Goal: Navigation & Orientation: Understand site structure

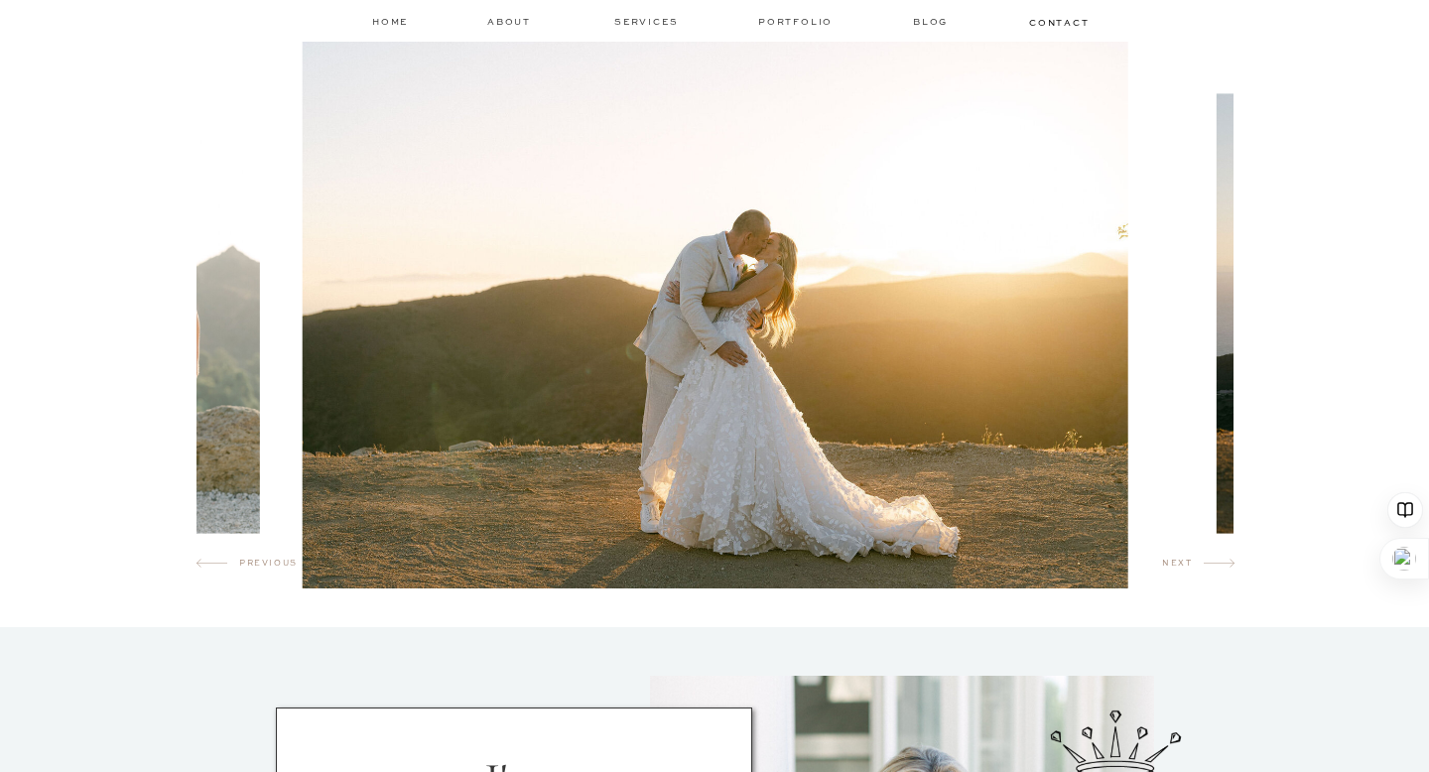
scroll to position [1147, 0]
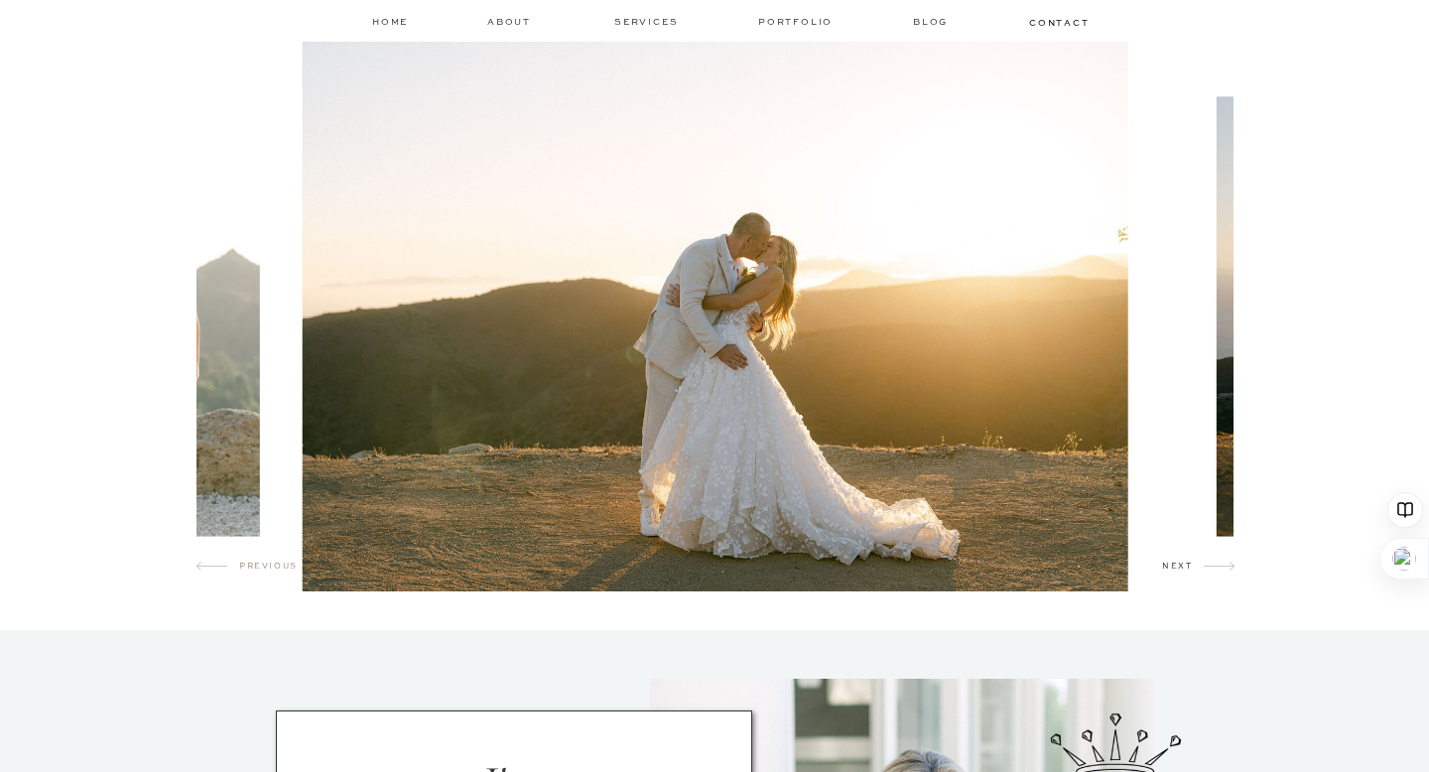
click at [1189, 569] on h2 "next" at bounding box center [1183, 570] width 42 height 20
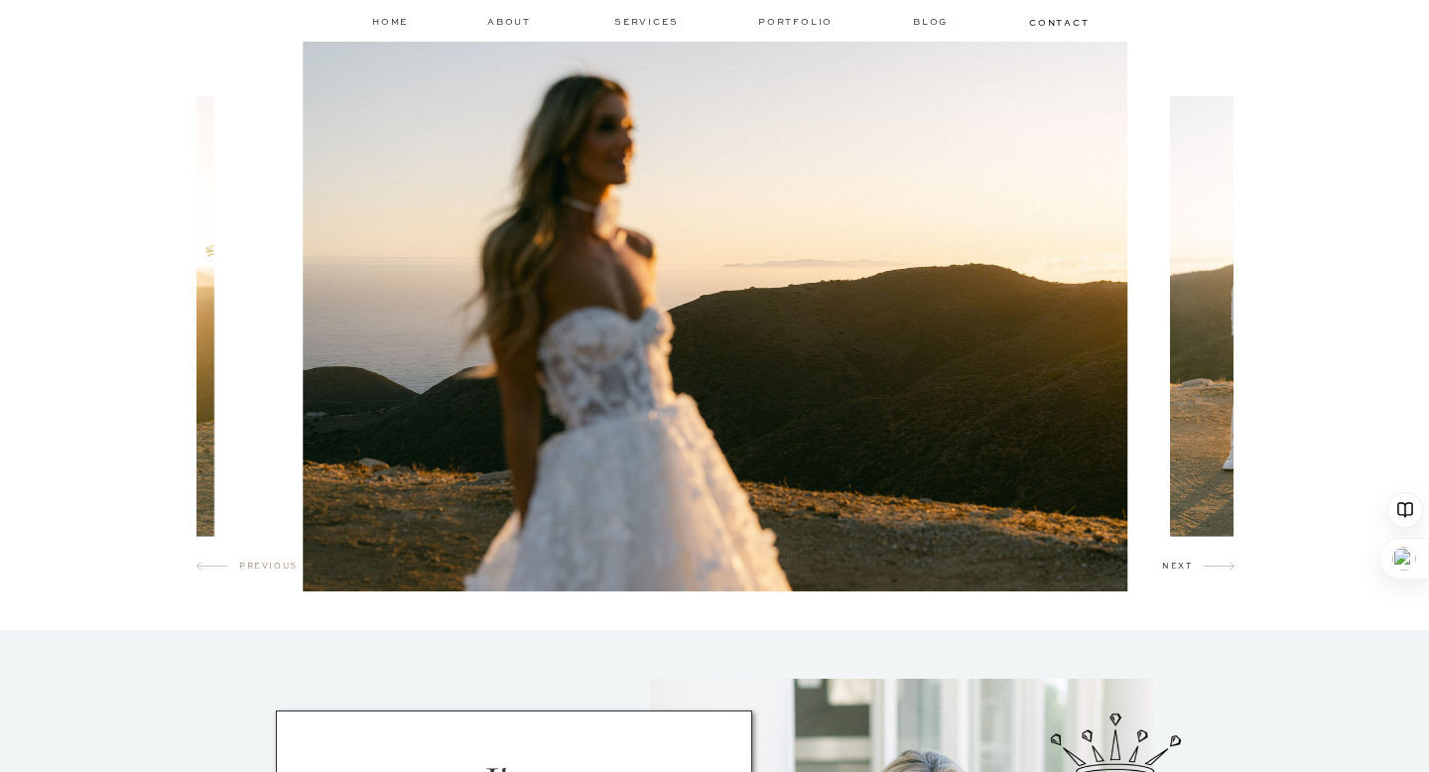
click at [1189, 569] on h2 "next" at bounding box center [1183, 570] width 42 height 20
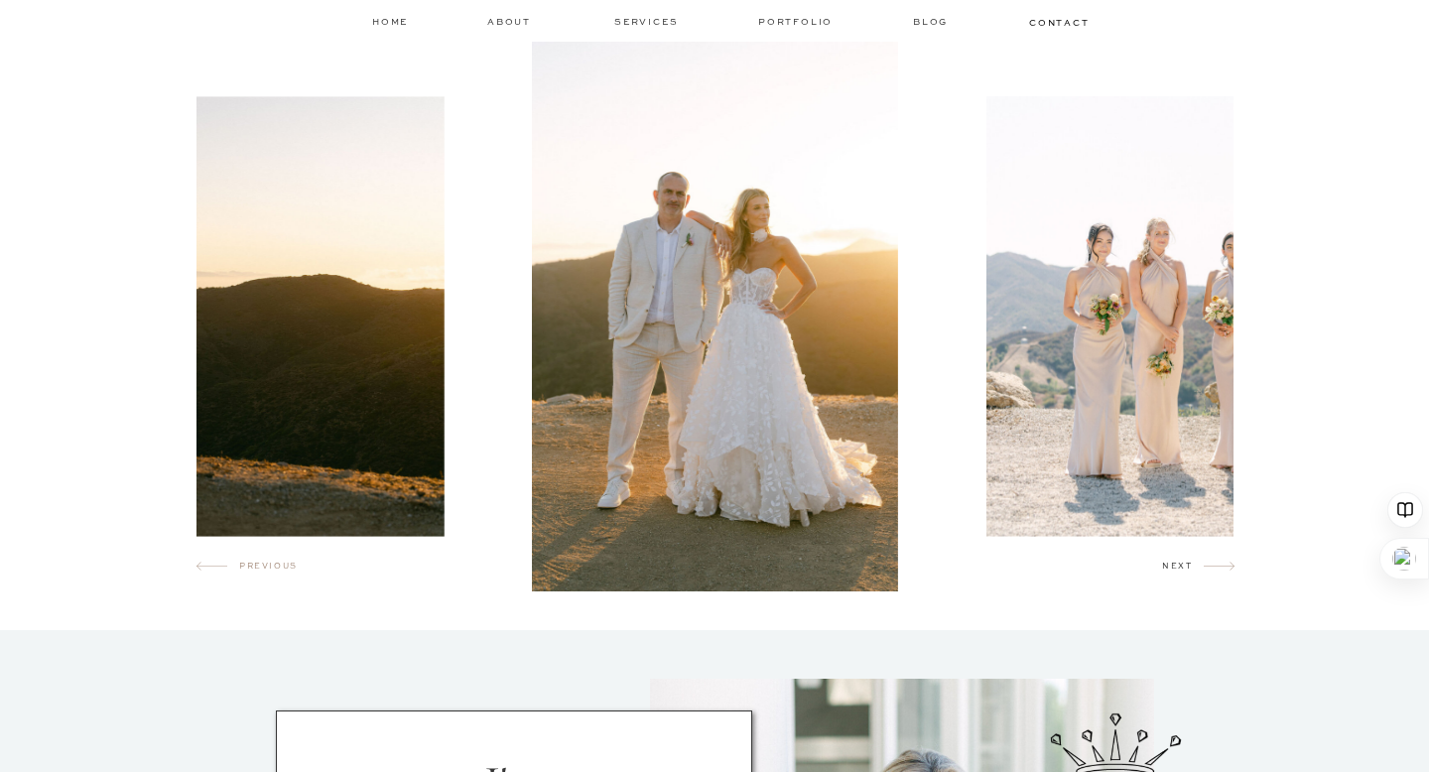
click at [1189, 569] on h2 "next" at bounding box center [1183, 570] width 42 height 20
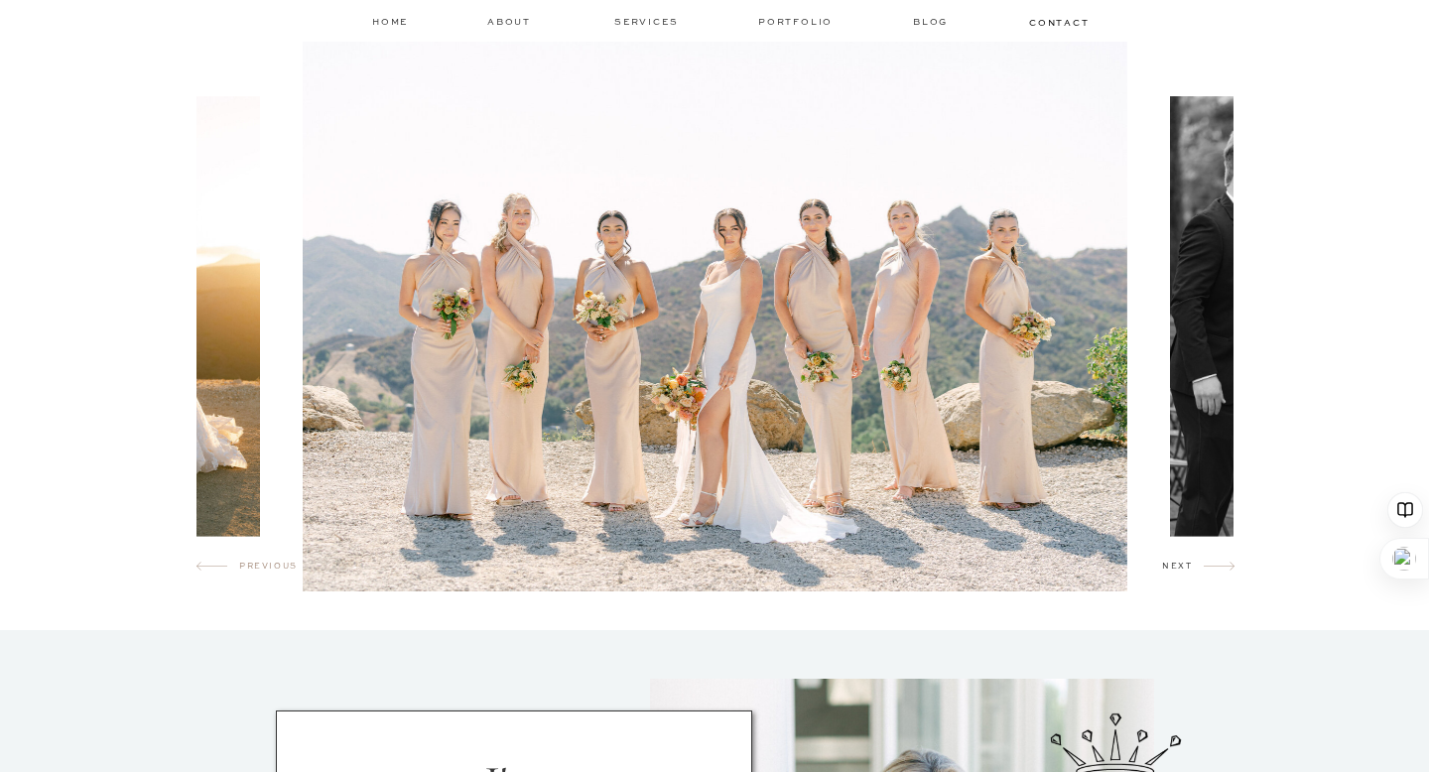
click at [1189, 569] on h2 "next" at bounding box center [1183, 570] width 42 height 20
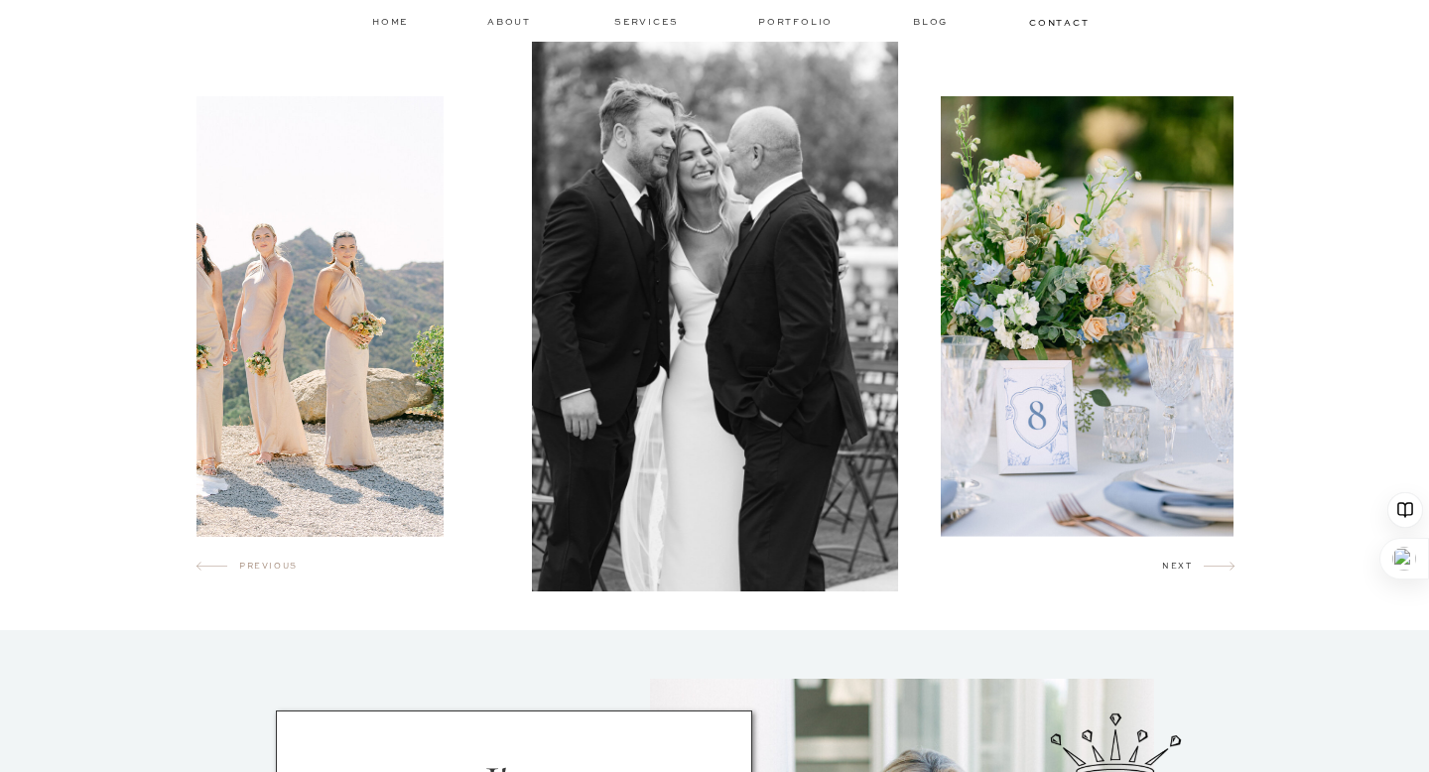
click at [1189, 569] on h2 "next" at bounding box center [1183, 570] width 42 height 20
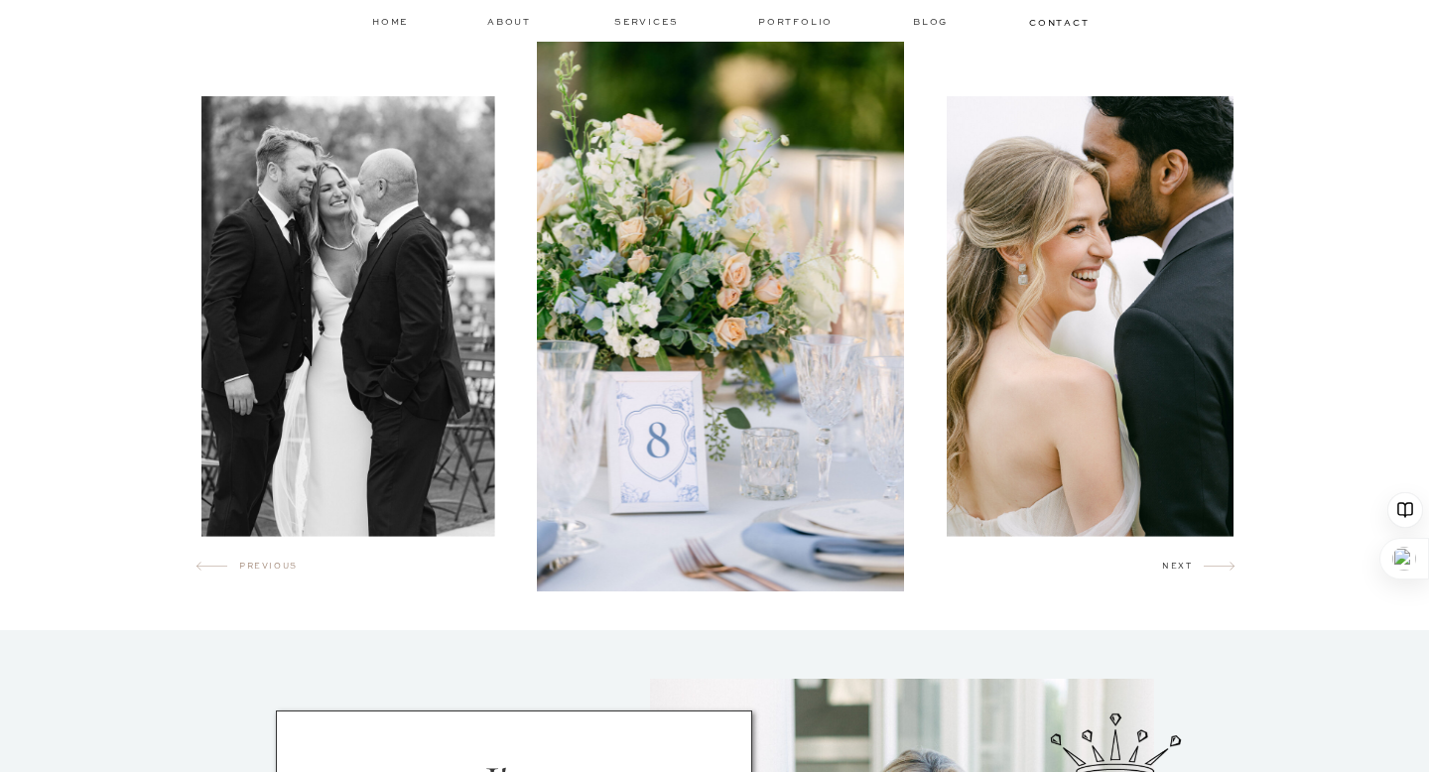
click at [1189, 569] on h2 "next" at bounding box center [1183, 570] width 42 height 20
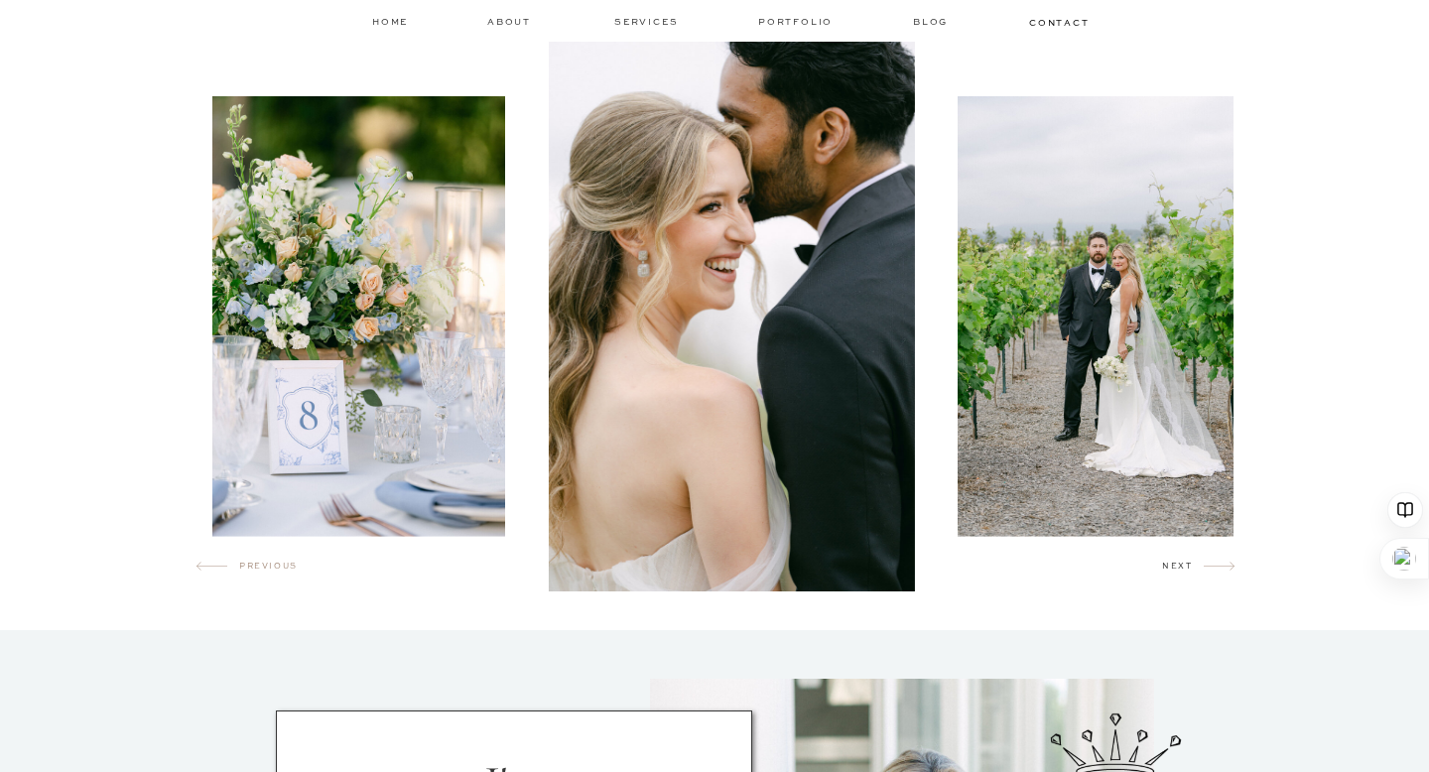
click at [1189, 569] on h2 "next" at bounding box center [1183, 570] width 42 height 20
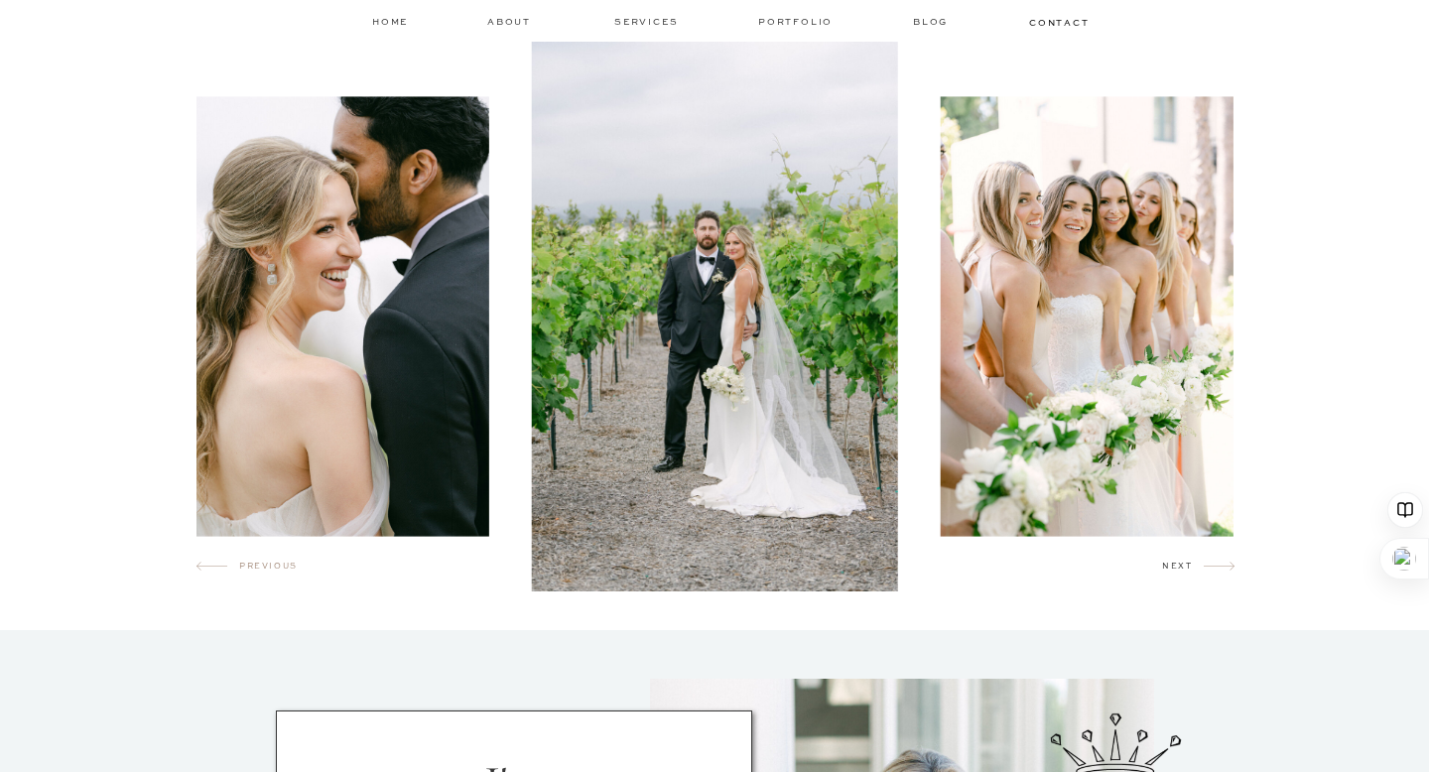
click at [1189, 569] on h2 "next" at bounding box center [1183, 570] width 42 height 20
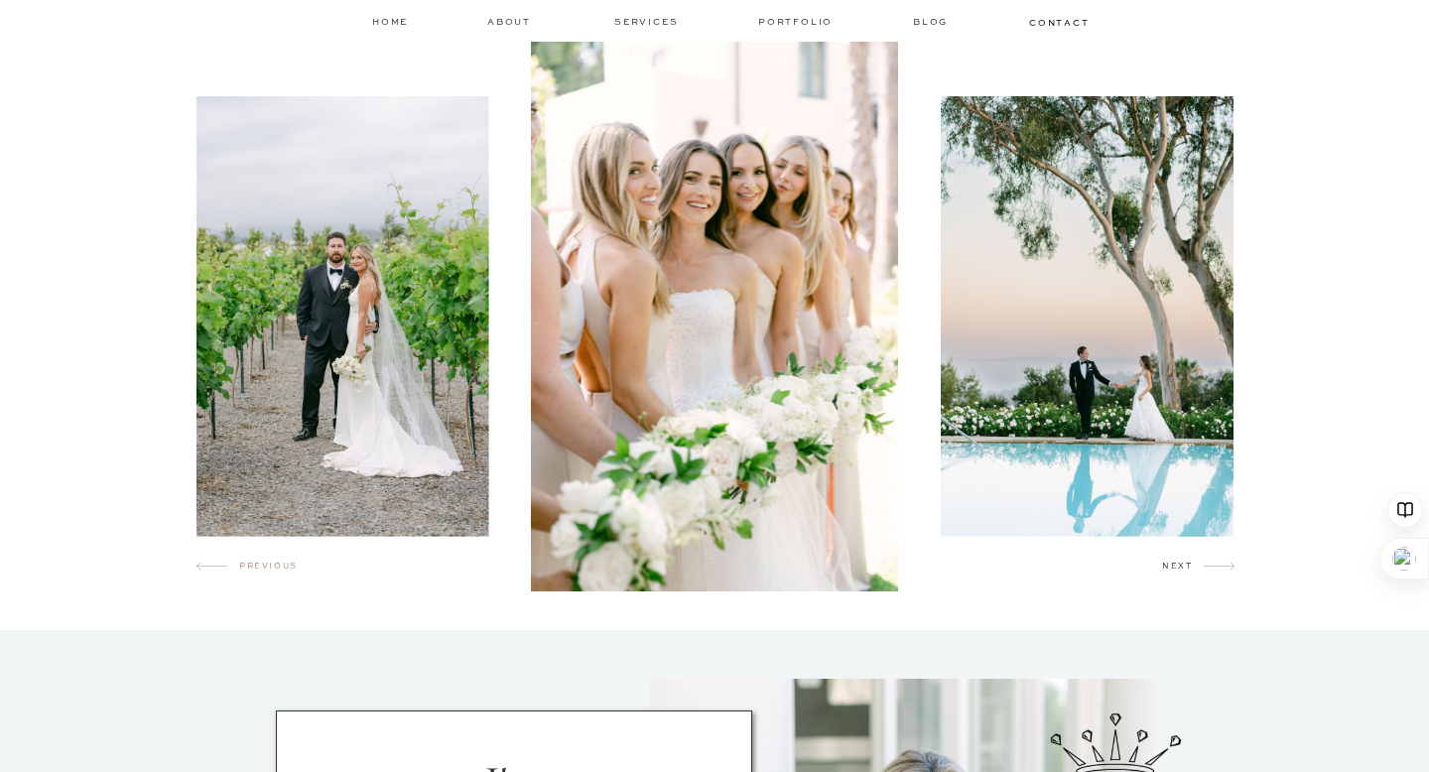
click at [1189, 569] on h2 "next" at bounding box center [1183, 570] width 42 height 20
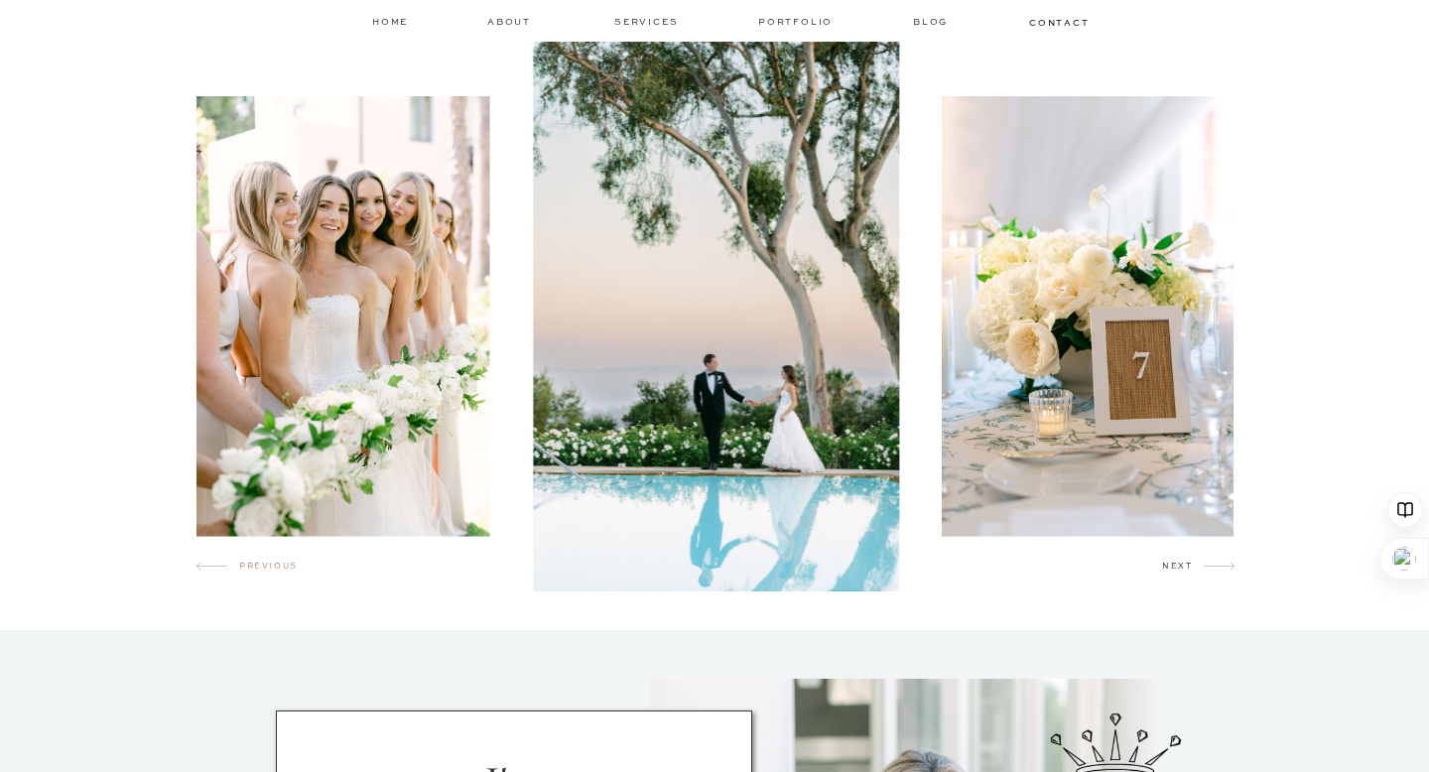
click at [1189, 569] on h2 "next" at bounding box center [1183, 570] width 42 height 20
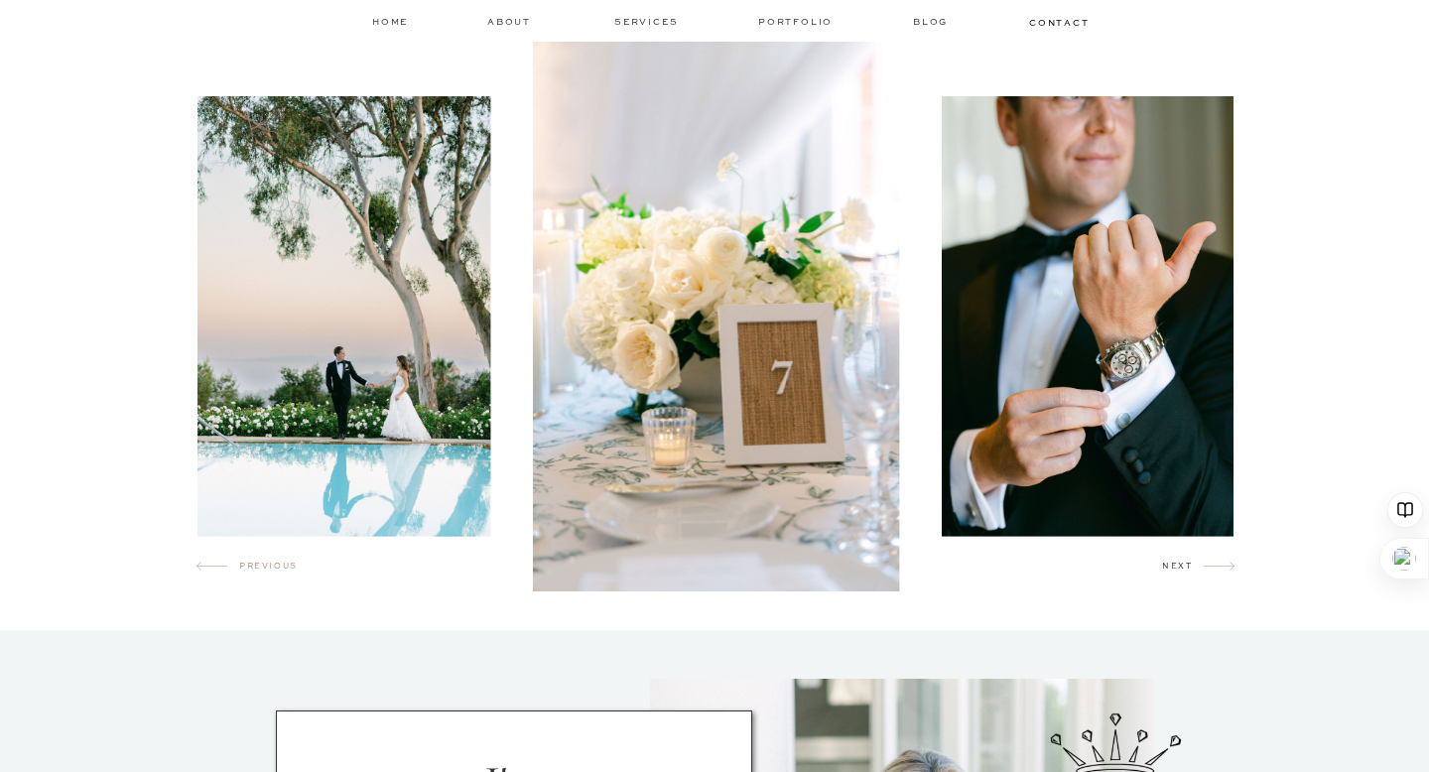
click at [1189, 569] on h2 "next" at bounding box center [1183, 570] width 42 height 20
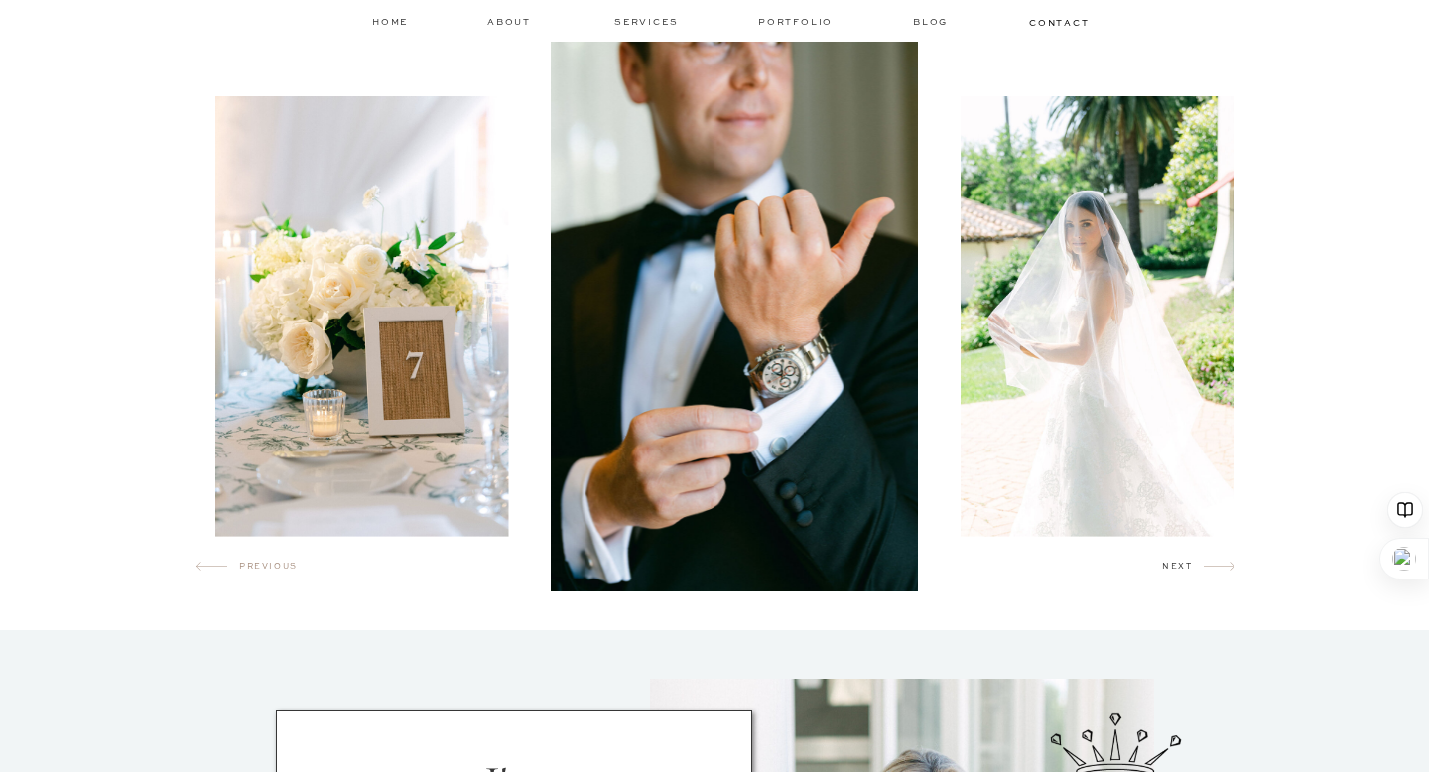
click at [1189, 569] on h2 "next" at bounding box center [1183, 570] width 42 height 20
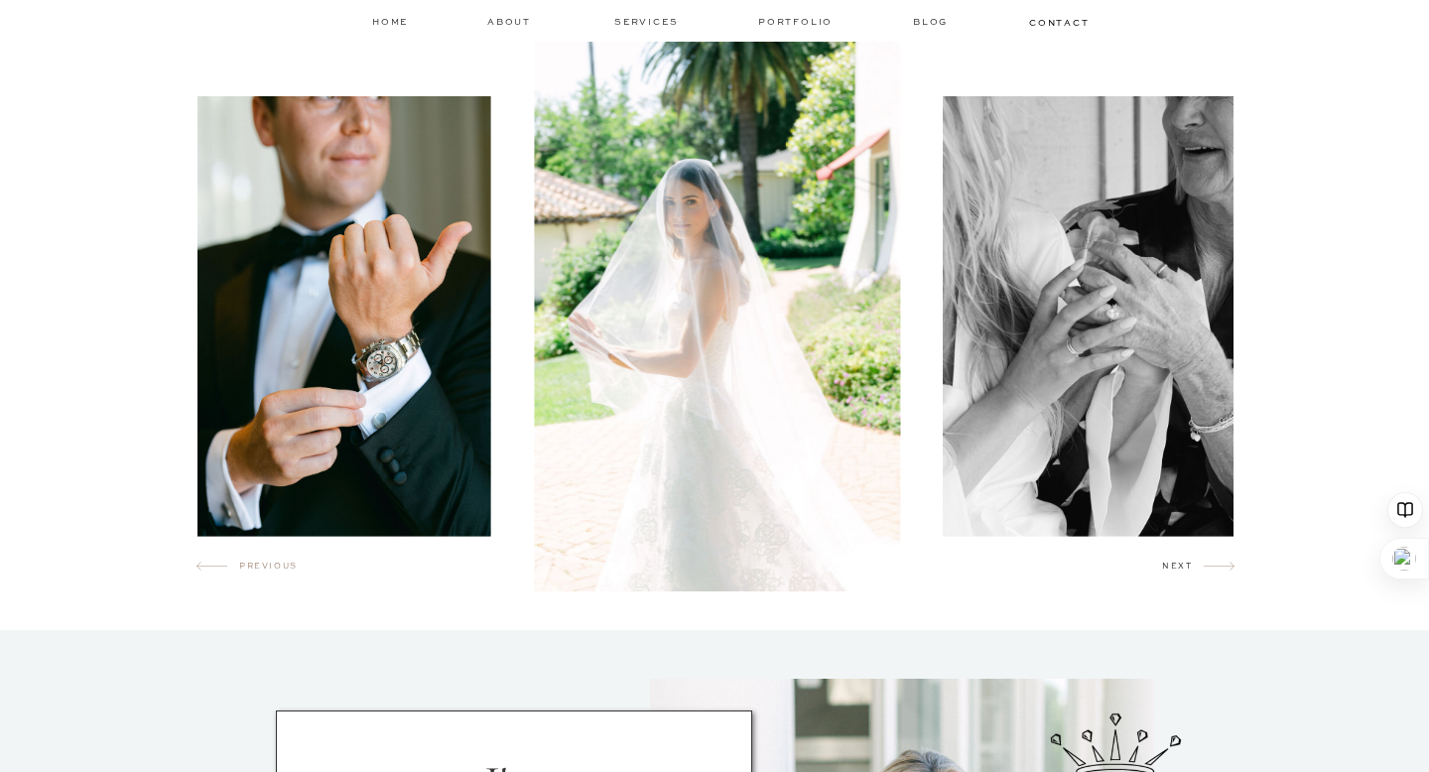
click at [1189, 569] on h2 "next" at bounding box center [1183, 570] width 42 height 20
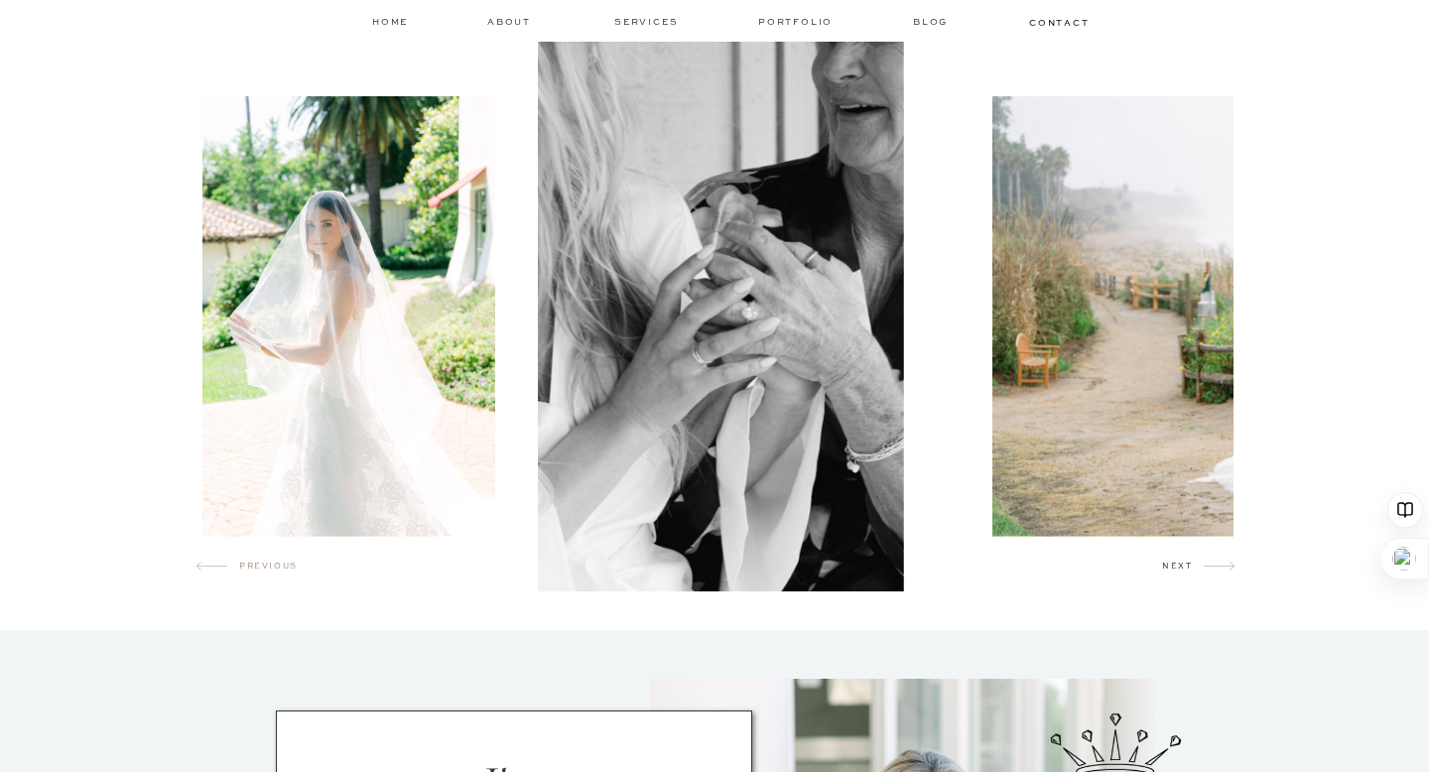
click at [1189, 569] on h2 "next" at bounding box center [1183, 570] width 42 height 20
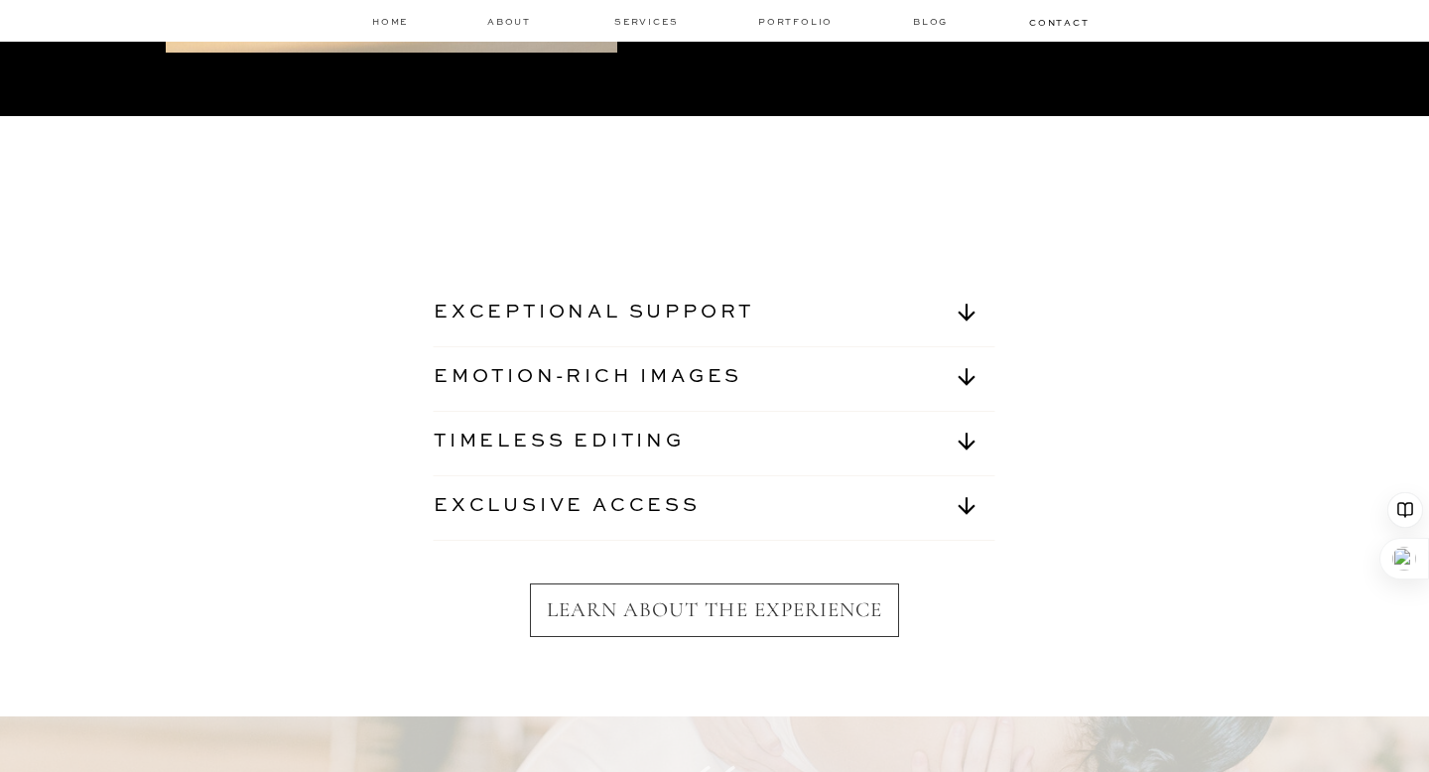
scroll to position [6926, 0]
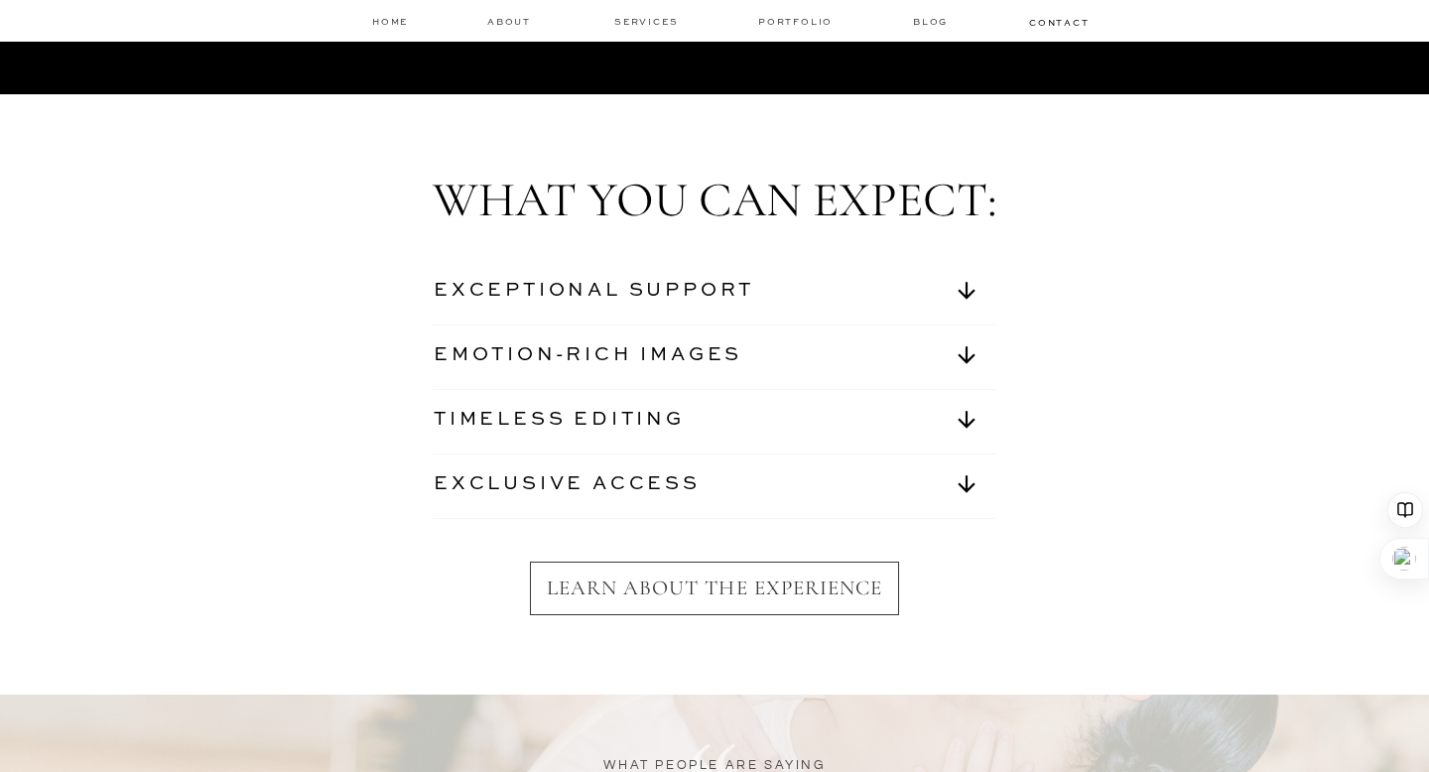
click at [773, 283] on nav "EXCEPTIONAL SUPPORT" at bounding box center [618, 294] width 369 height 33
click at [964, 289] on icon at bounding box center [967, 291] width 48 height 26
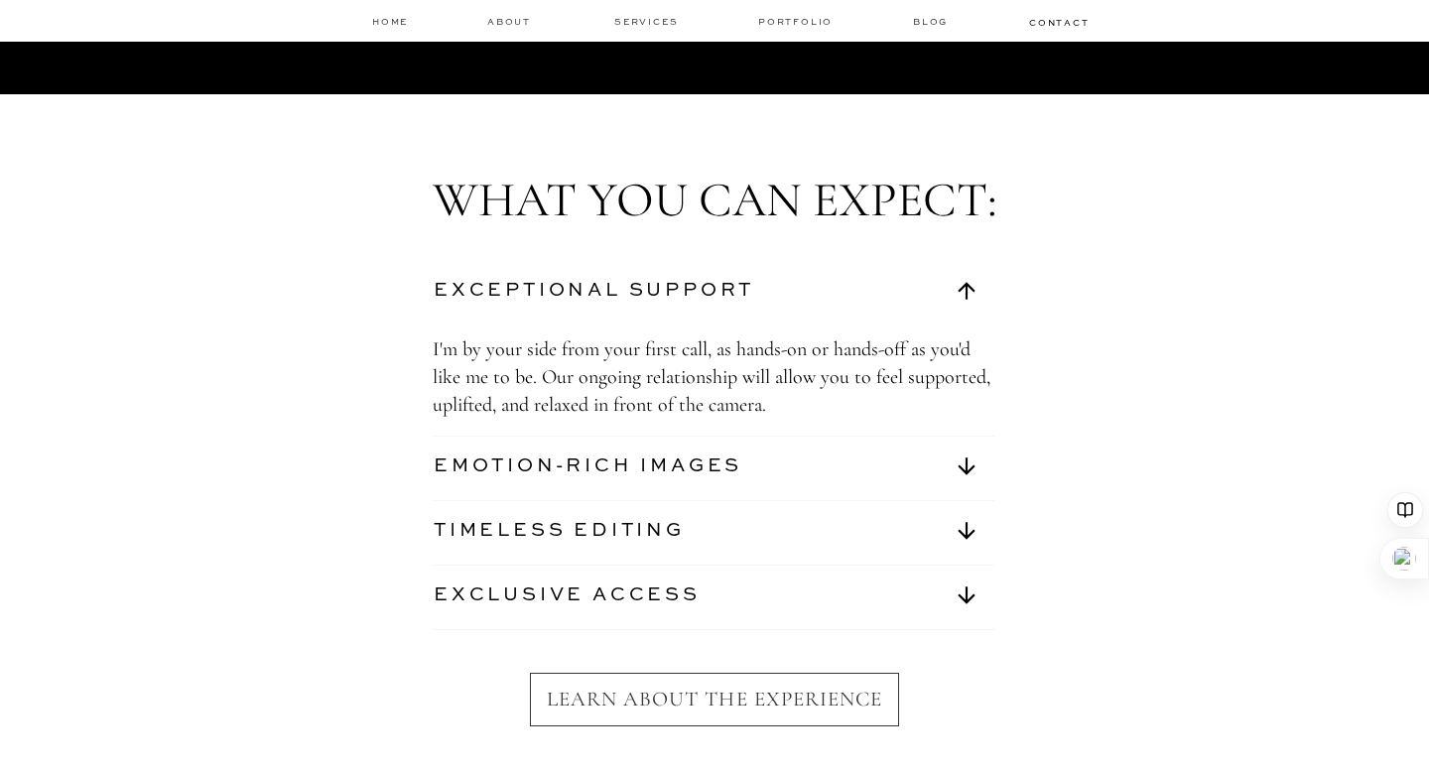
click at [969, 462] on icon at bounding box center [967, 467] width 48 height 26
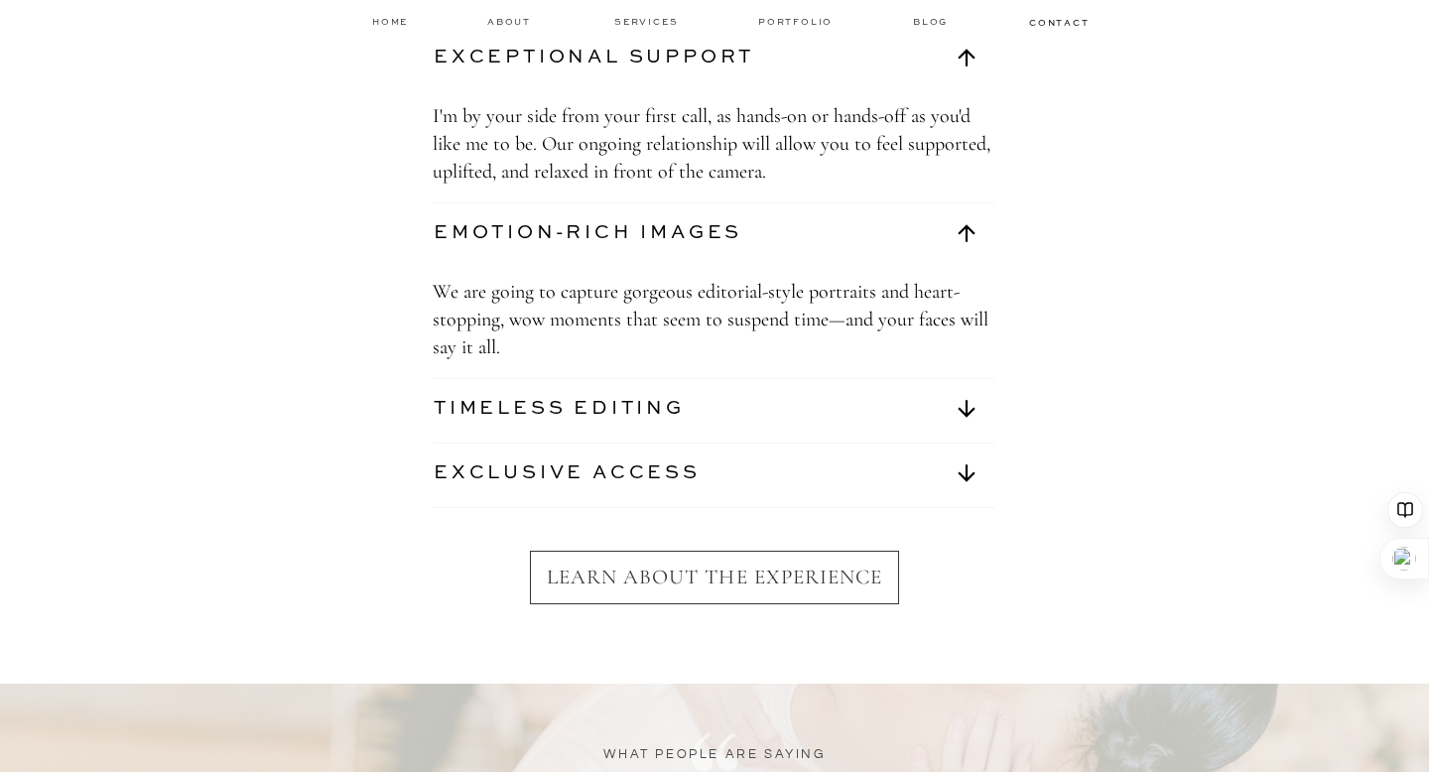
scroll to position [7159, 0]
click at [979, 407] on icon at bounding box center [967, 410] width 48 height 26
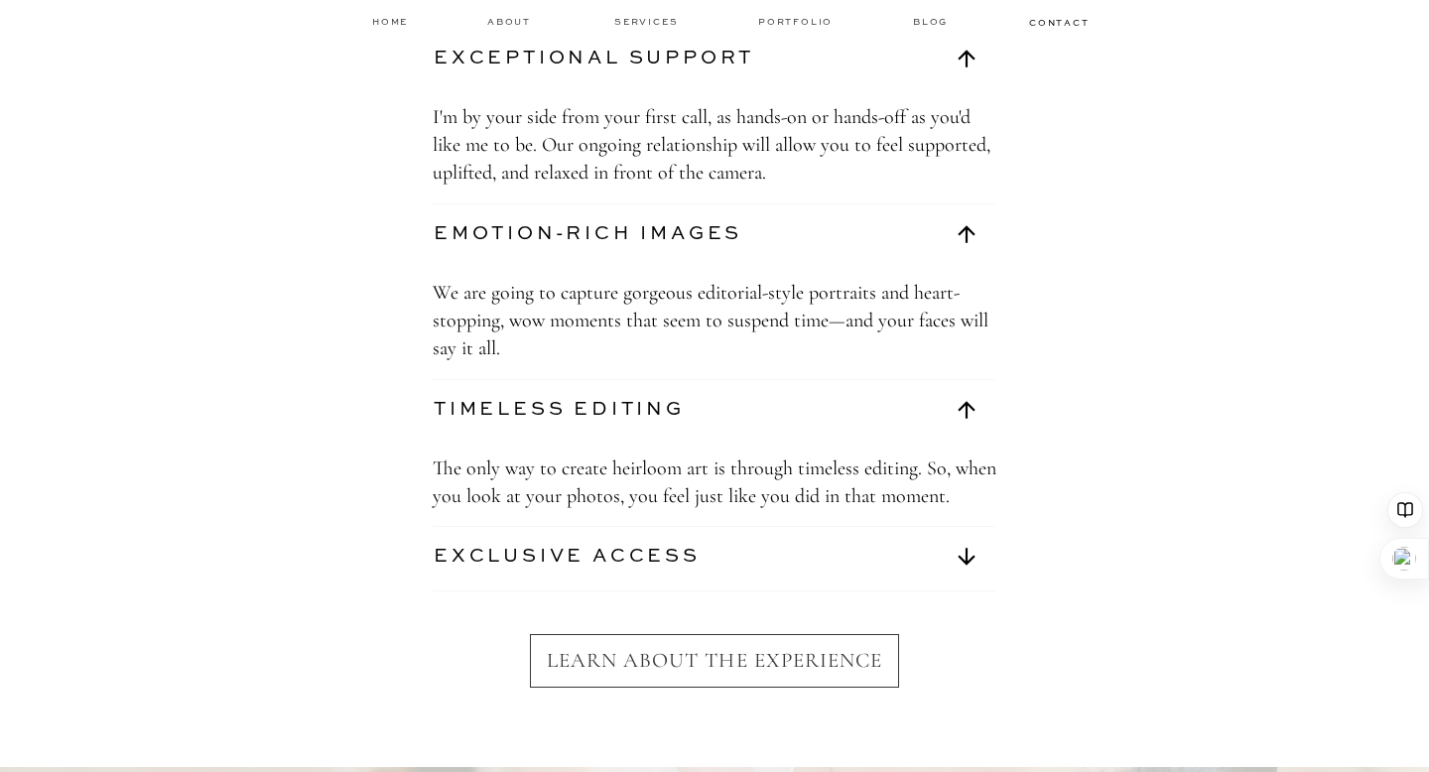
scroll to position [7300, 0]
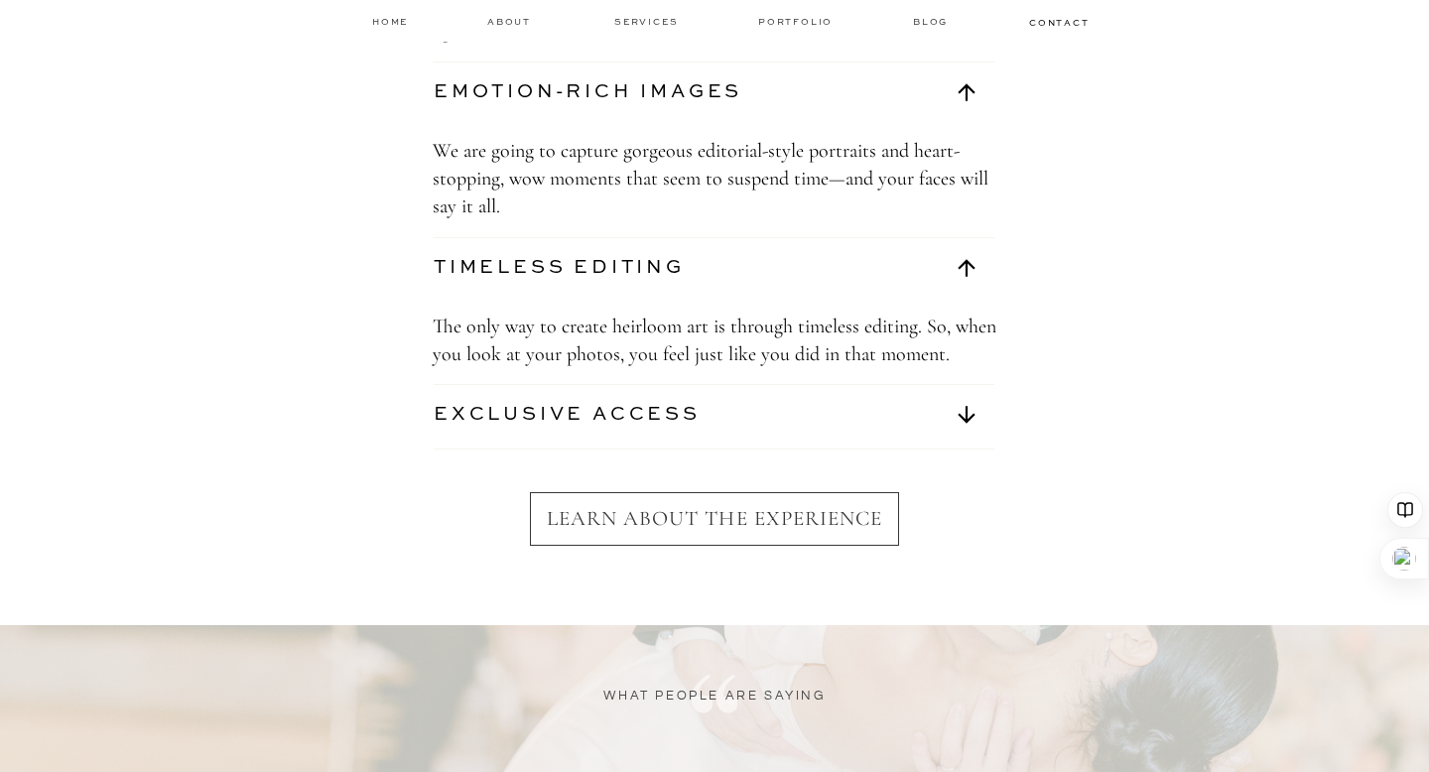
click at [977, 411] on icon at bounding box center [967, 415] width 48 height 26
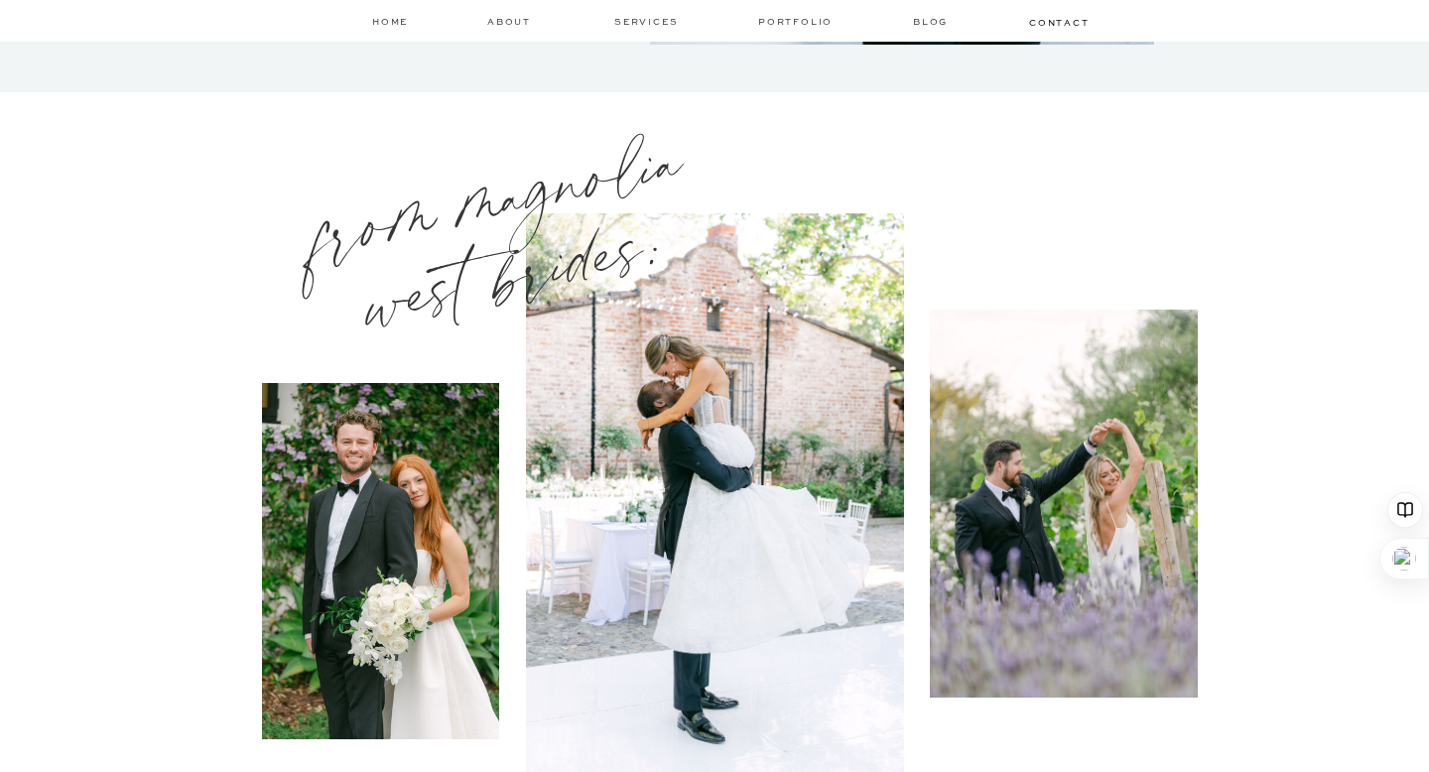
scroll to position [1624, 0]
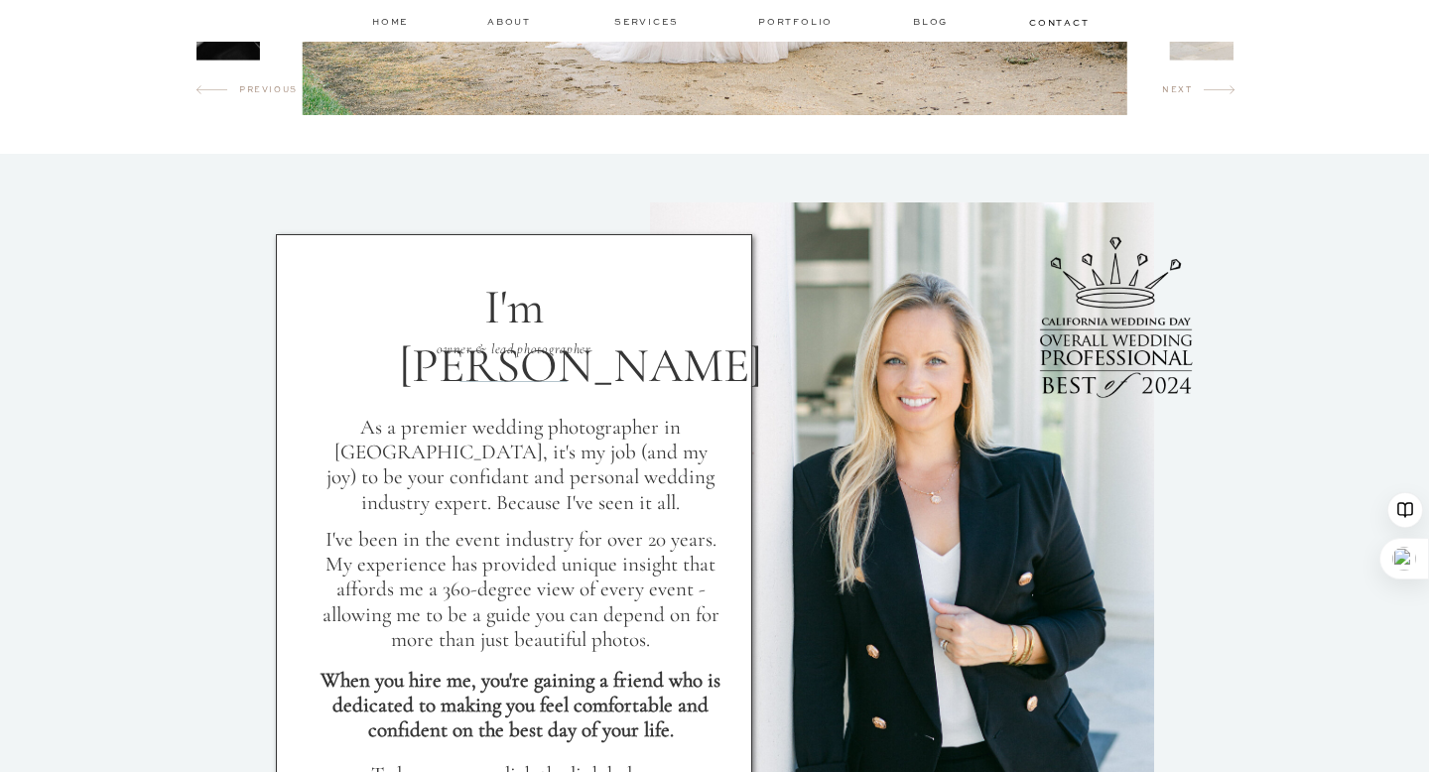
click at [641, 20] on nav "services" at bounding box center [647, 21] width 66 height 13
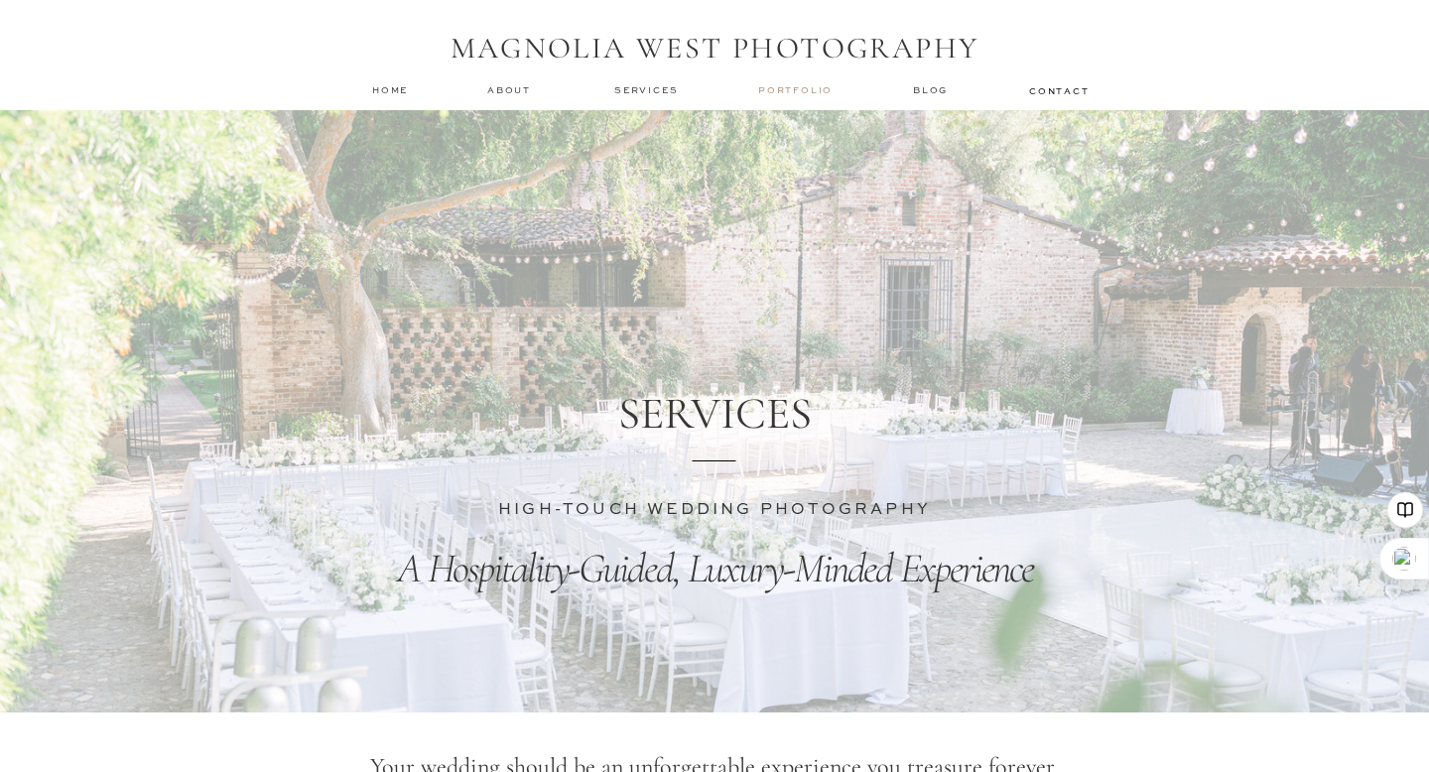
click at [775, 89] on nav "Portfolio" at bounding box center [797, 90] width 78 height 14
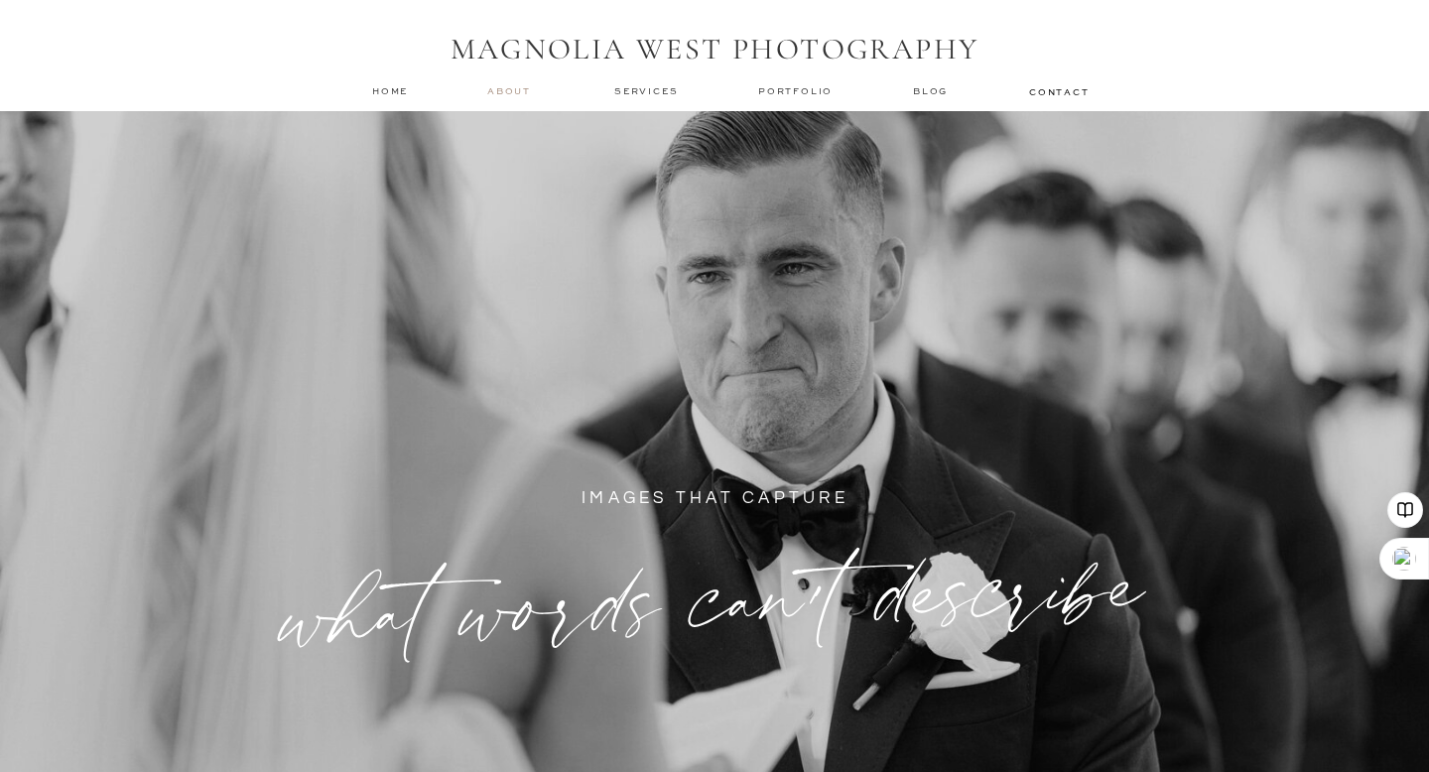
click at [510, 95] on nav "about" at bounding box center [512, 91] width 50 height 14
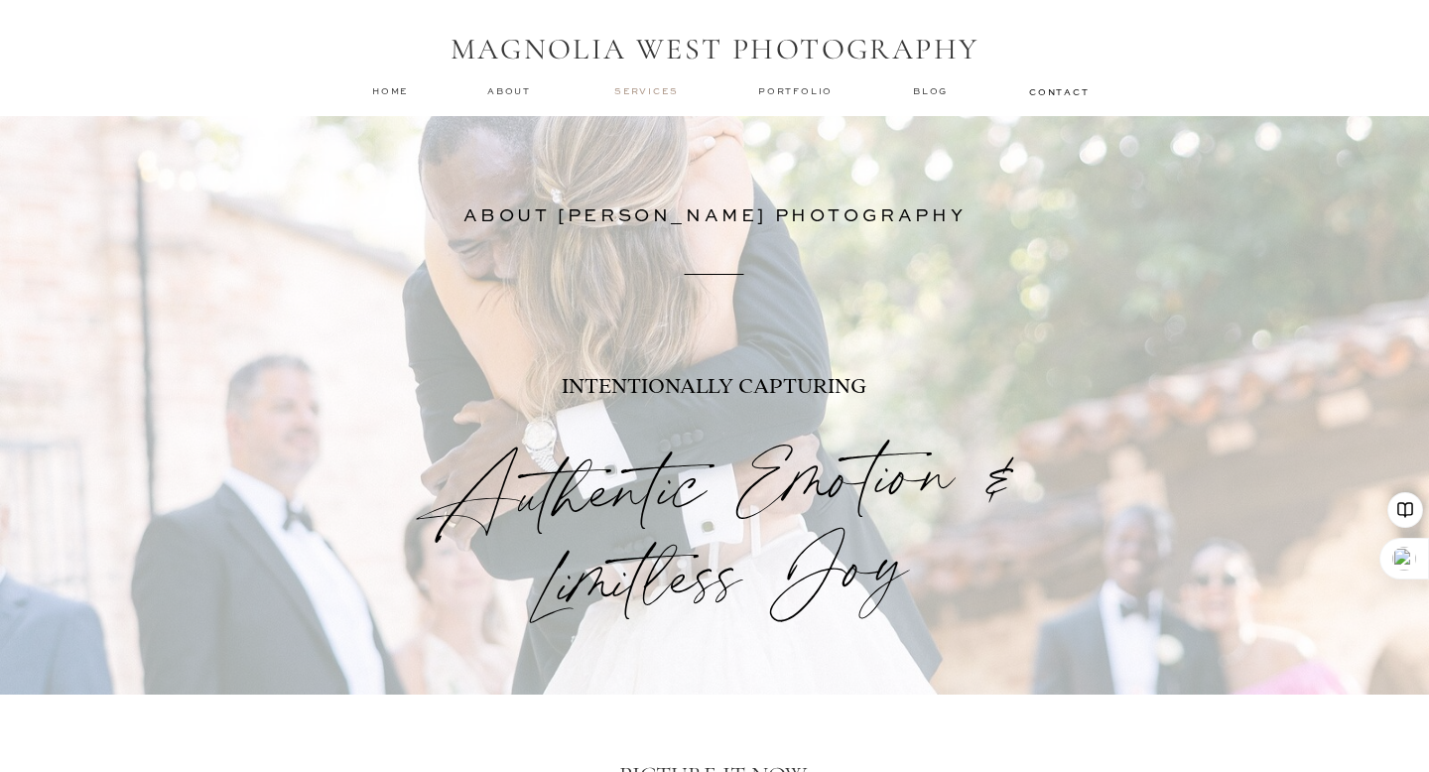
click at [655, 95] on nav "services" at bounding box center [647, 90] width 66 height 13
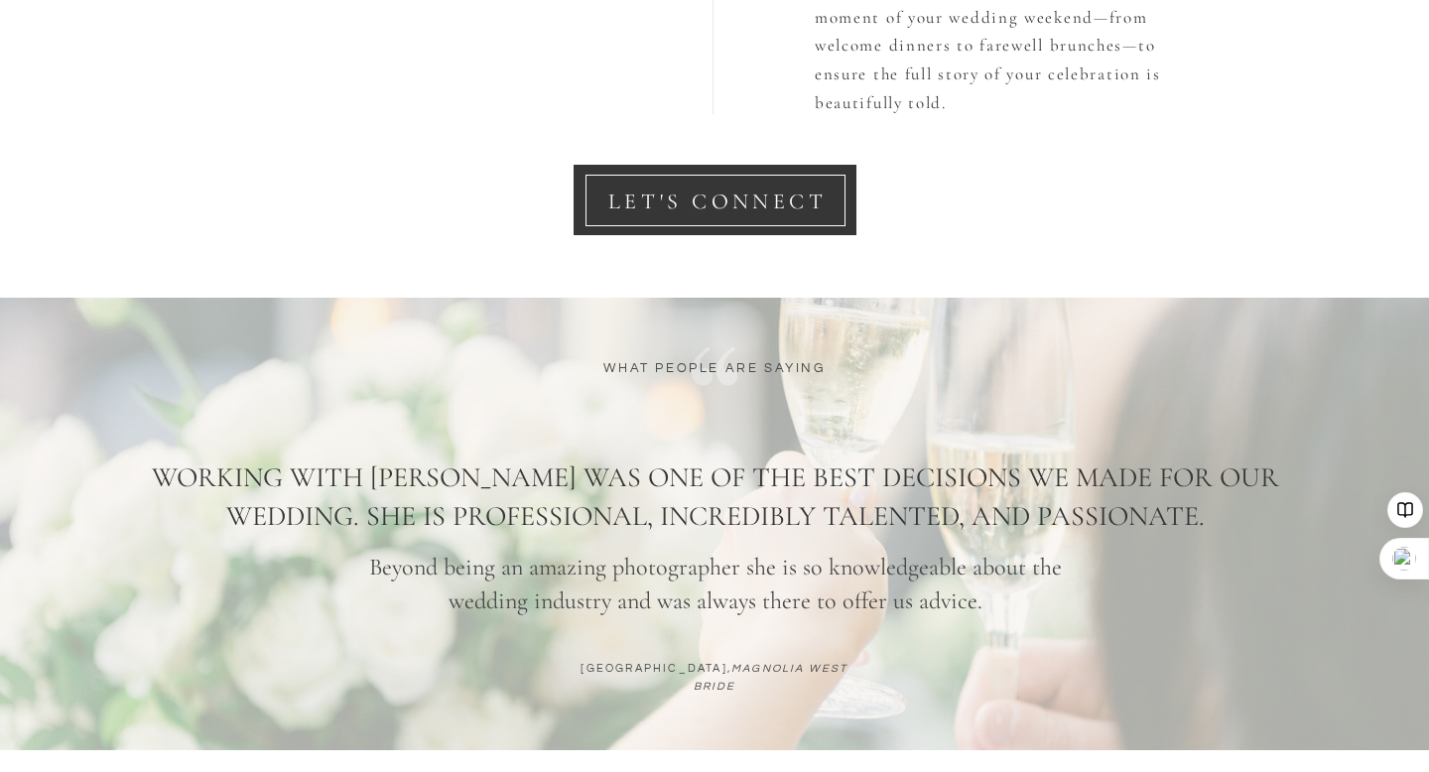
scroll to position [2518, 0]
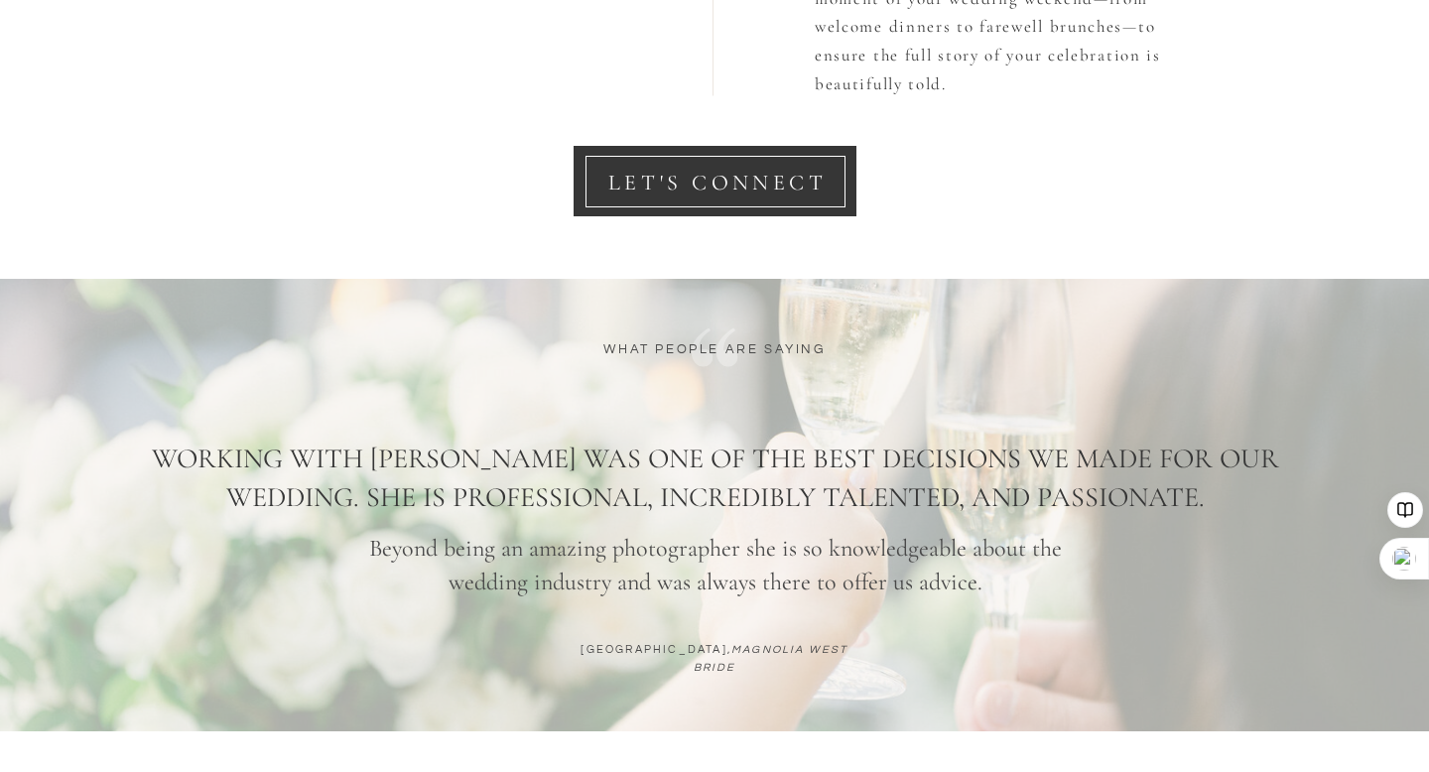
click at [717, 180] on nav "LET'S CONNECT" at bounding box center [718, 182] width 264 height 24
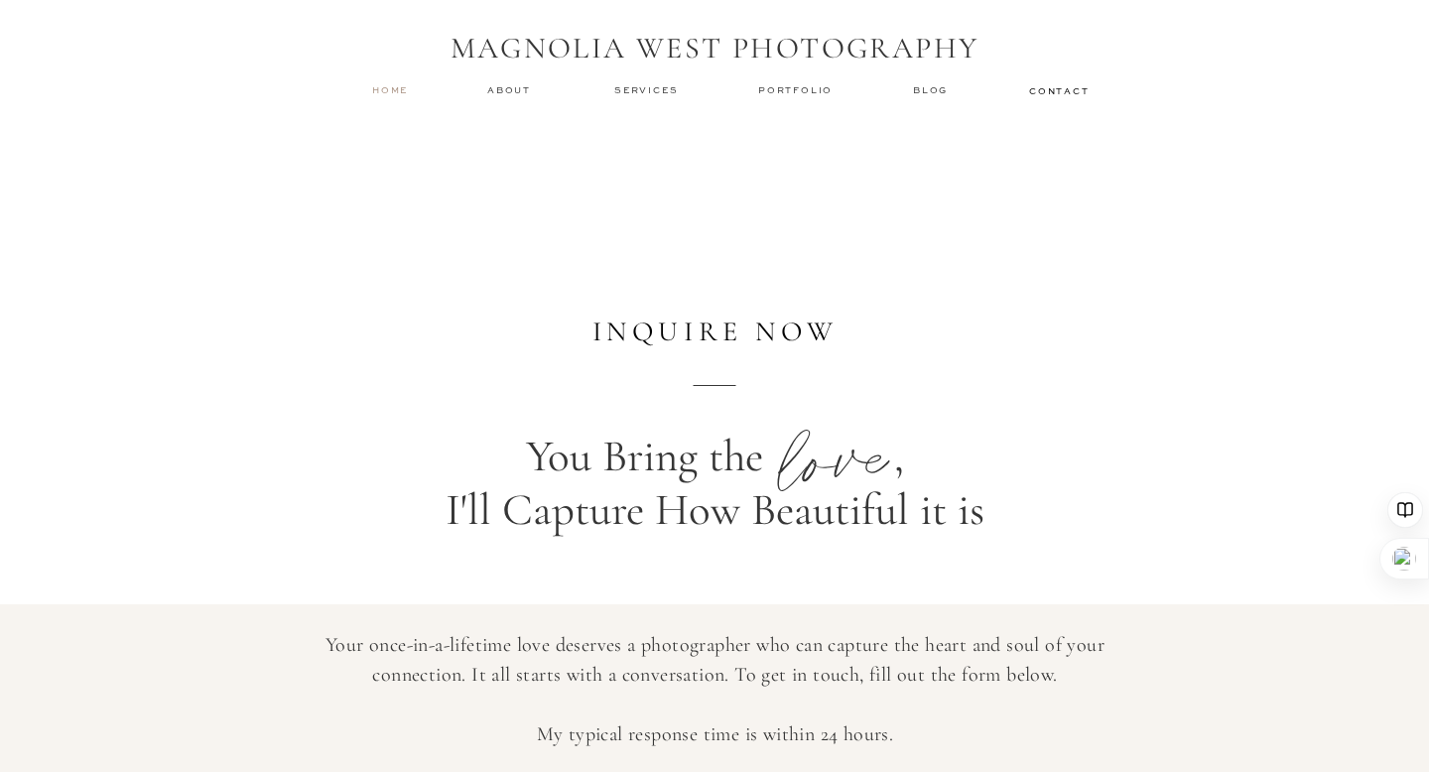
click at [383, 89] on nav "home" at bounding box center [391, 89] width 38 height 13
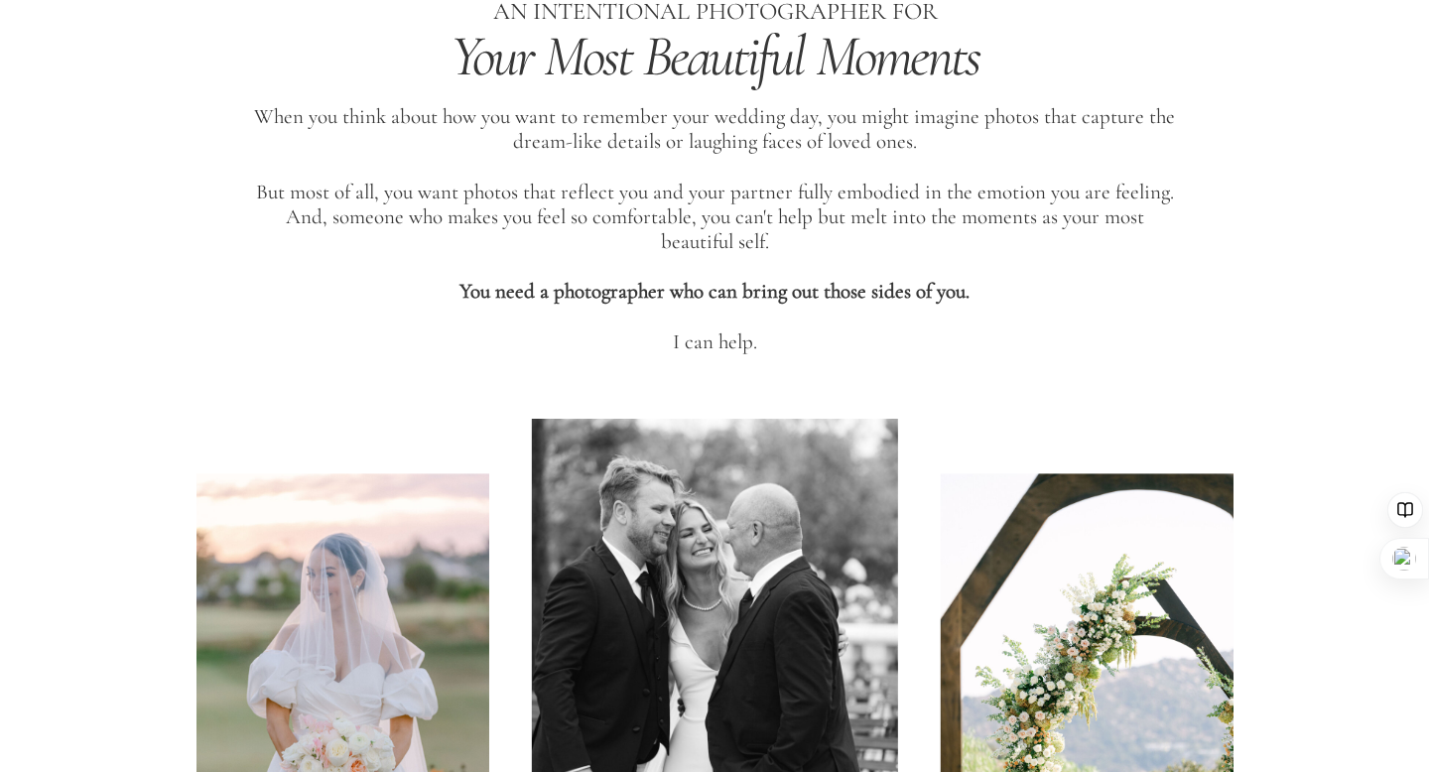
scroll to position [769, 0]
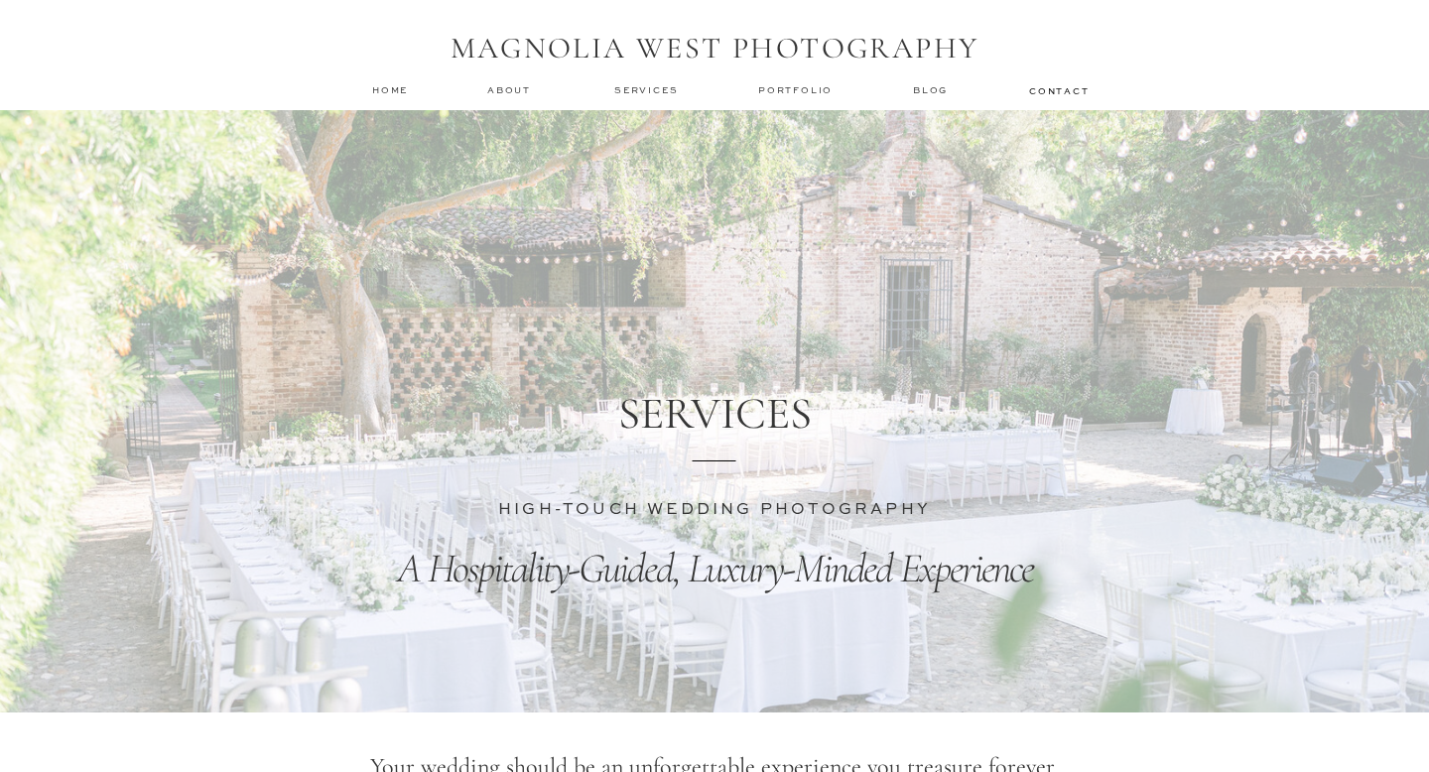
scroll to position [2518, 0]
